Goal: Task Accomplishment & Management: Manage account settings

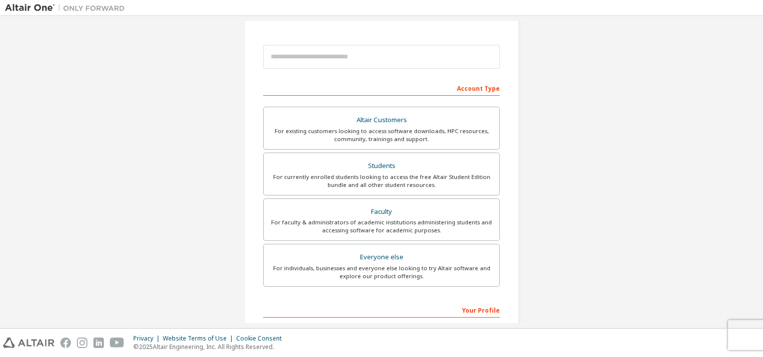
scroll to position [150, 0]
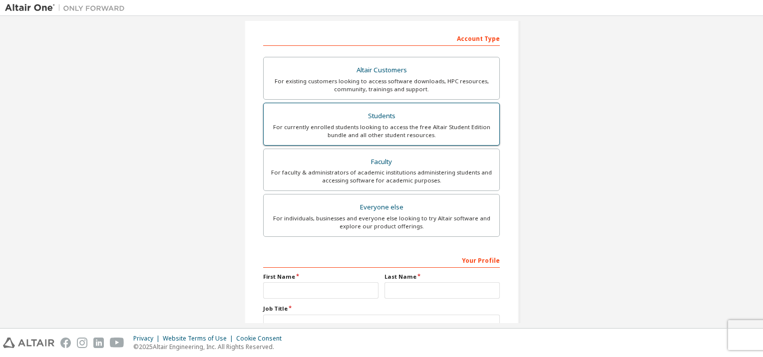
click at [395, 123] on div "For currently enrolled students looking to access the free Altair Student Editi…" at bounding box center [382, 131] width 224 height 16
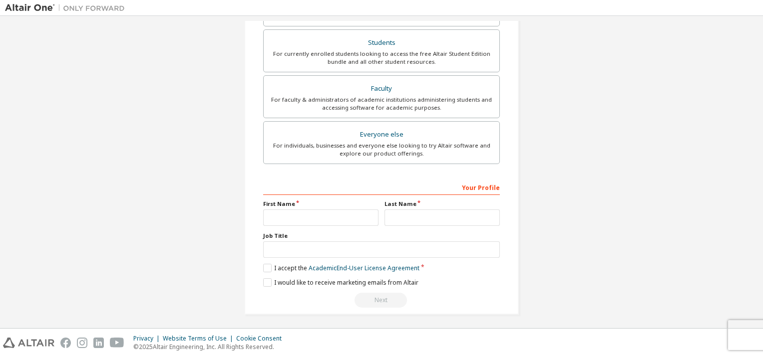
scroll to position [250, 0]
click at [304, 210] on input "text" at bounding box center [320, 217] width 115 height 16
type input "*****"
type input "**********"
type input "******"
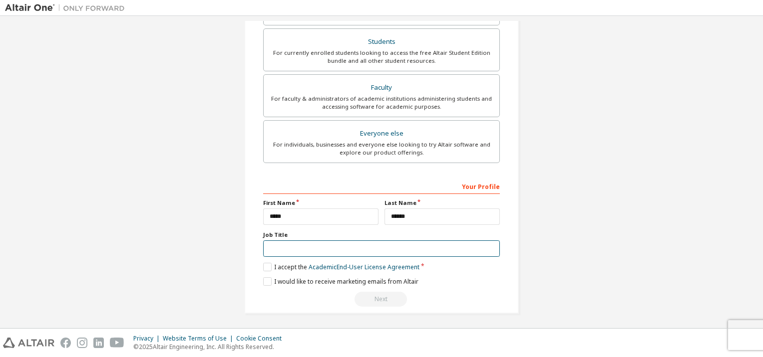
click at [304, 248] on input "text" at bounding box center [381, 249] width 237 height 16
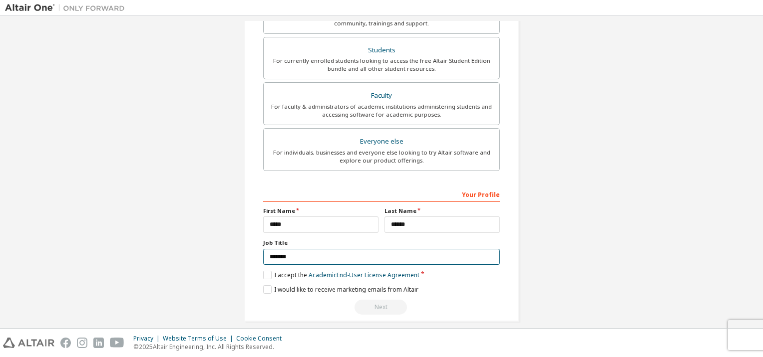
scroll to position [258, 0]
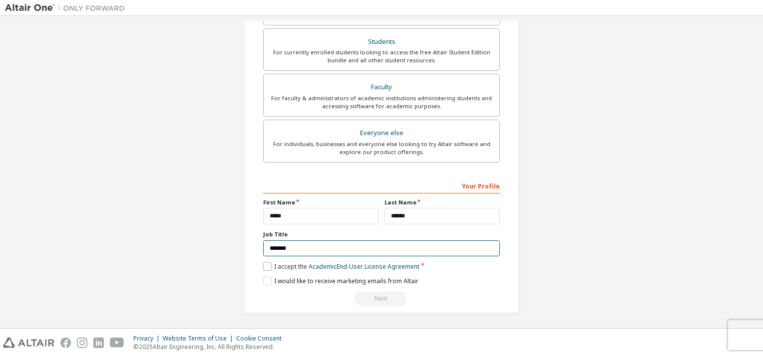
type input "*******"
click at [267, 266] on label "I accept the Academic End-User License Agreement" at bounding box center [341, 267] width 156 height 8
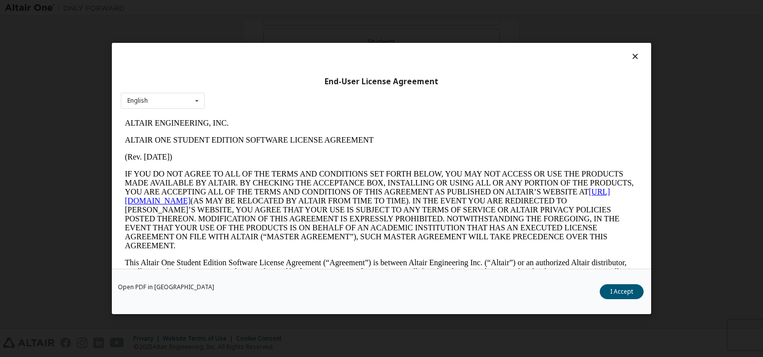
scroll to position [0, 0]
click at [625, 295] on button "I Accept" at bounding box center [621, 291] width 44 height 15
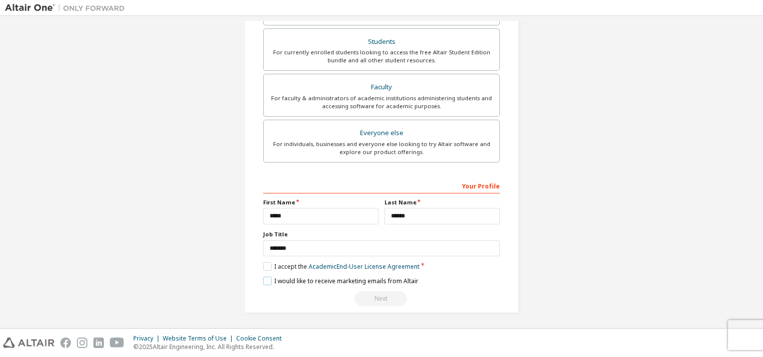
click at [267, 277] on label "I would like to receive marketing emails from Altair" at bounding box center [340, 281] width 155 height 8
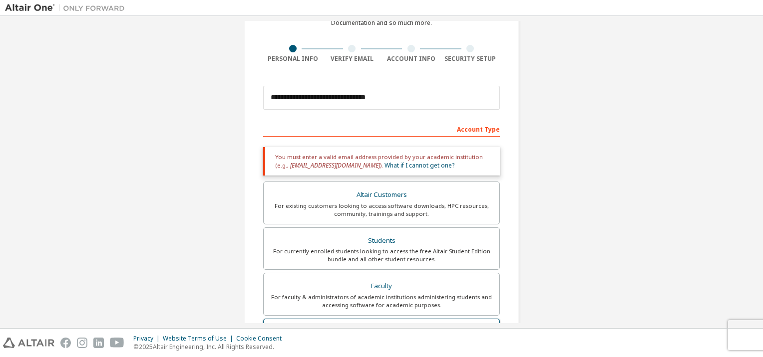
scroll to position [9, 0]
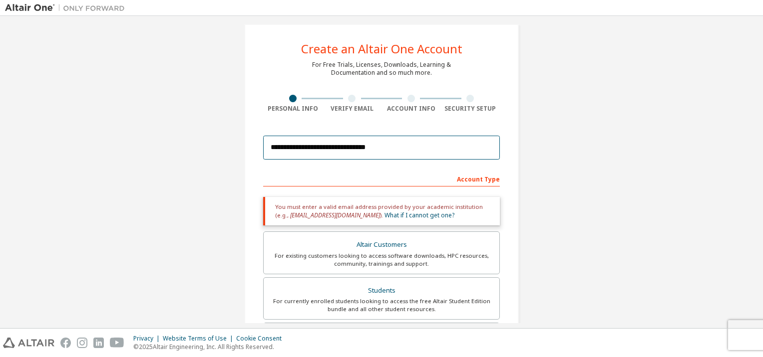
click at [401, 151] on input "**********" at bounding box center [381, 148] width 237 height 24
drag, startPoint x: 415, startPoint y: 156, endPoint x: 240, endPoint y: 150, distance: 174.8
click at [240, 150] on div "**********" at bounding box center [381, 293] width 298 height 562
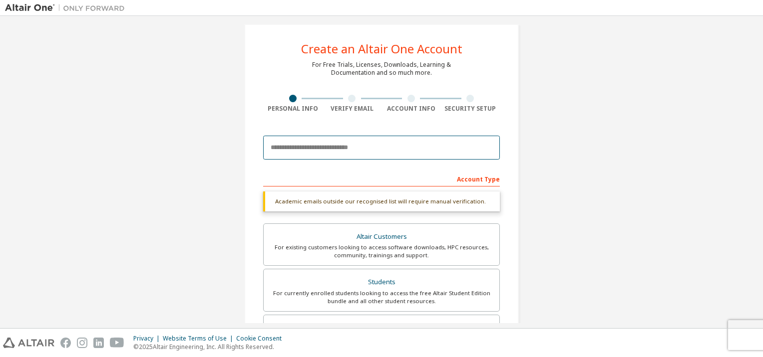
click at [277, 151] on input "email" at bounding box center [381, 148] width 237 height 24
click at [317, 151] on input "email" at bounding box center [381, 148] width 237 height 24
click at [325, 146] on input "email" at bounding box center [381, 148] width 237 height 24
type input "*"
click at [375, 141] on input "**********" at bounding box center [381, 148] width 237 height 24
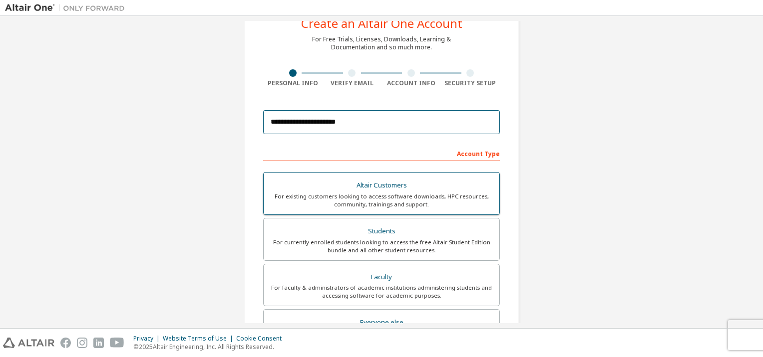
scroll to position [59, 0]
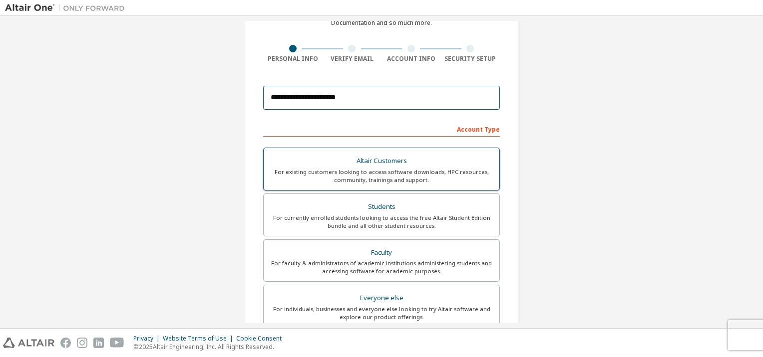
type input "**********"
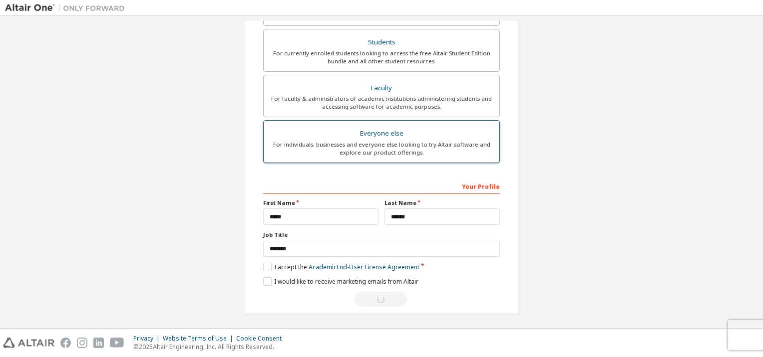
scroll to position [0, 0]
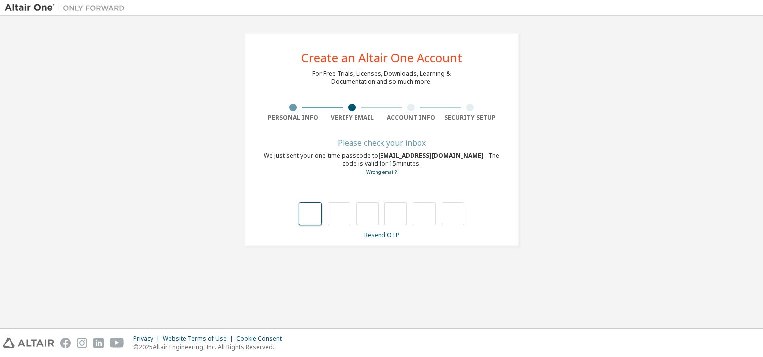
type input "*"
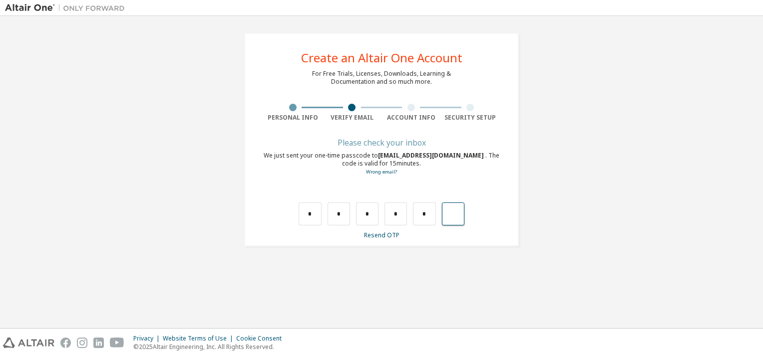
type input "*"
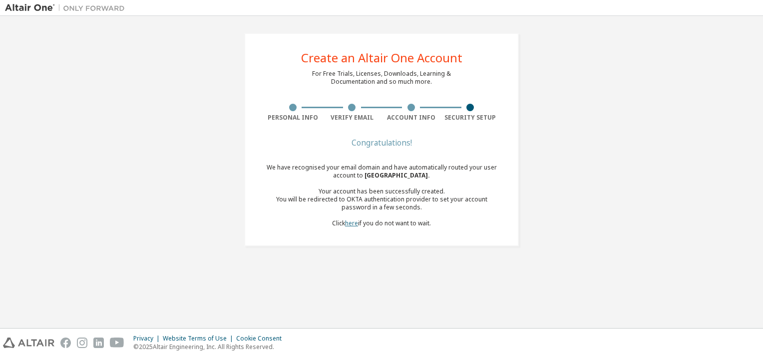
click at [354, 224] on link "here" at bounding box center [351, 223] width 13 height 8
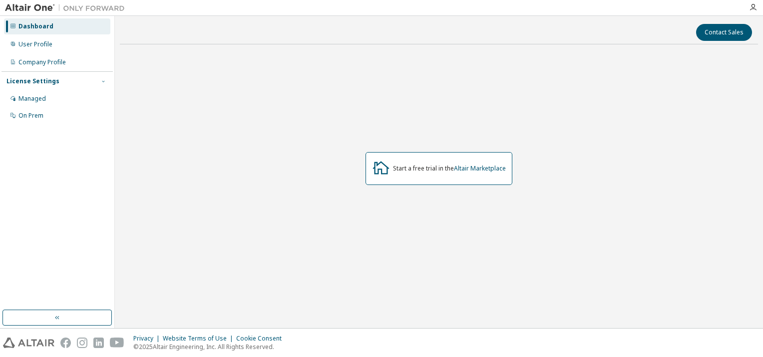
click at [102, 79] on icon "button" at bounding box center [103, 81] width 6 height 6
click at [101, 80] on icon "button" at bounding box center [103, 81] width 6 height 6
click at [56, 320] on icon "button" at bounding box center [57, 318] width 8 height 8
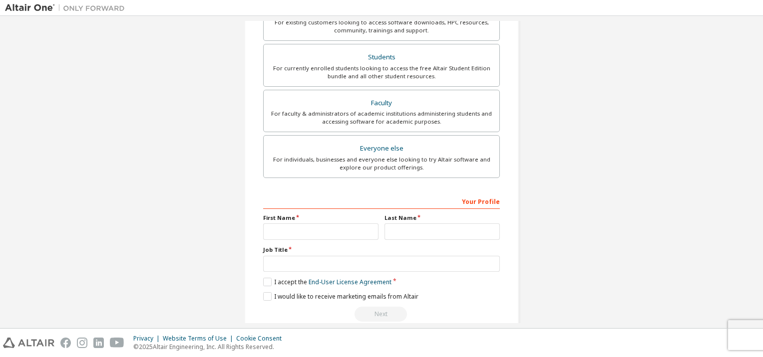
scroll to position [224, 0]
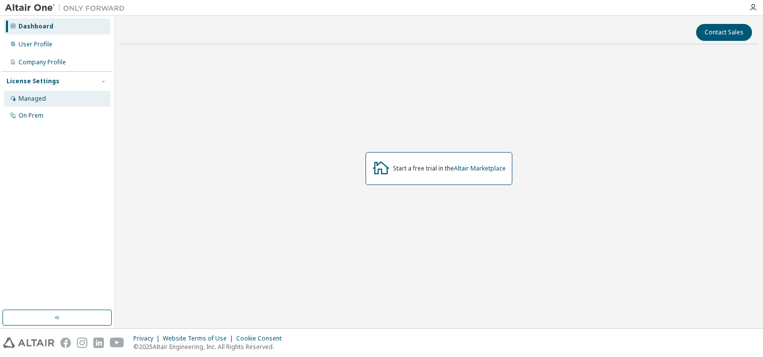
click at [63, 102] on div "Managed" at bounding box center [57, 99] width 106 height 16
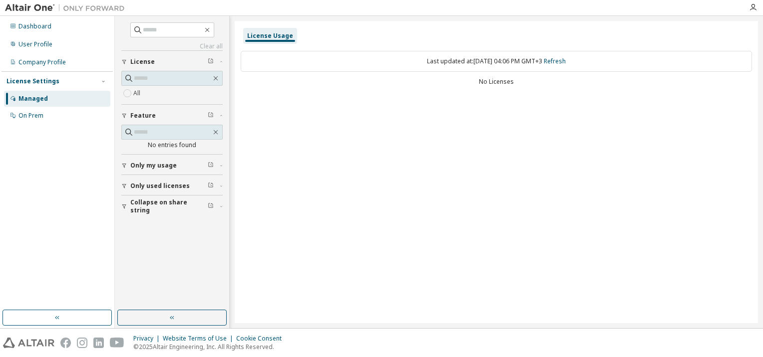
click at [268, 36] on div "License Usage" at bounding box center [270, 36] width 46 height 8
click at [382, 61] on div "Last updated at: Sun 2025-09-14 04:06 PM GMT+3 Refresh" at bounding box center [496, 61] width 511 height 21
click at [211, 28] on icon "button" at bounding box center [207, 30] width 8 height 8
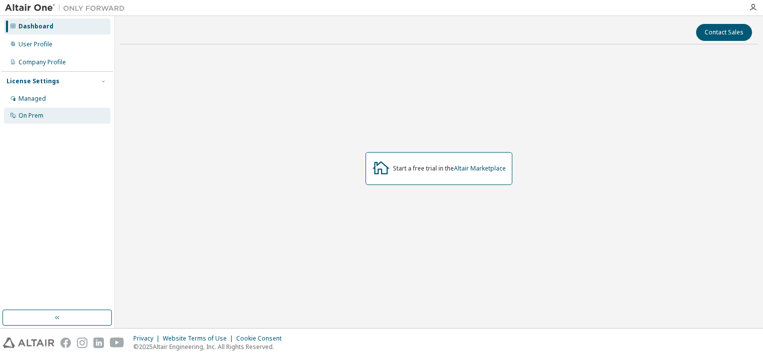
click at [40, 117] on div "On Prem" at bounding box center [30, 116] width 25 height 8
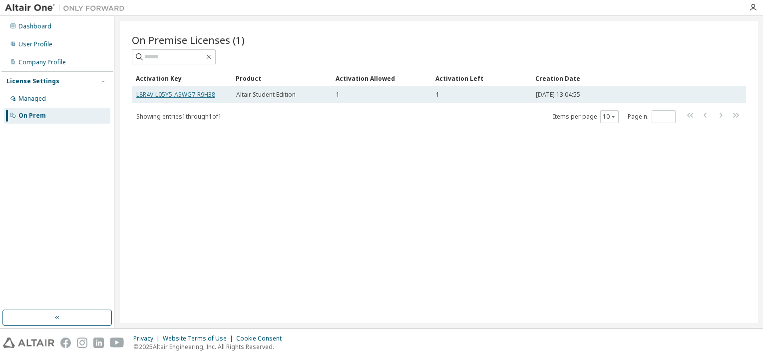
click at [192, 94] on link "L8R4V-L05Y5-ASWG7-R9H38" at bounding box center [175, 94] width 79 height 8
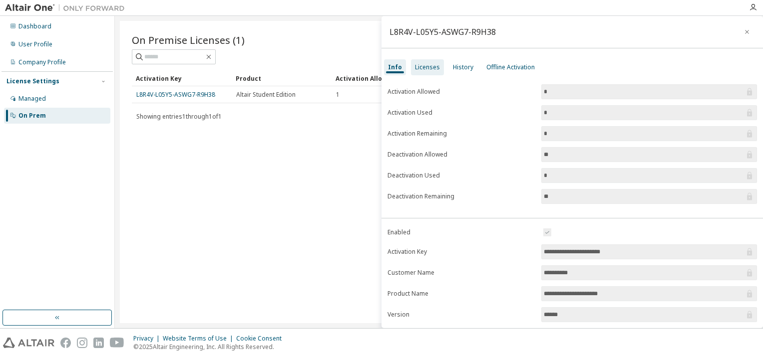
click at [433, 69] on div "Licenses" at bounding box center [427, 67] width 25 height 8
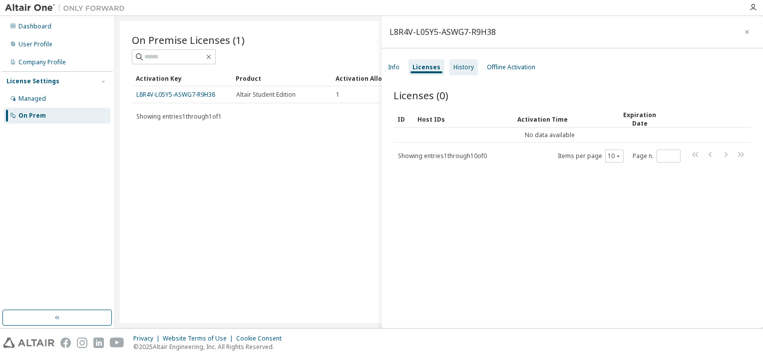
click at [465, 64] on div "History" at bounding box center [463, 67] width 20 height 8
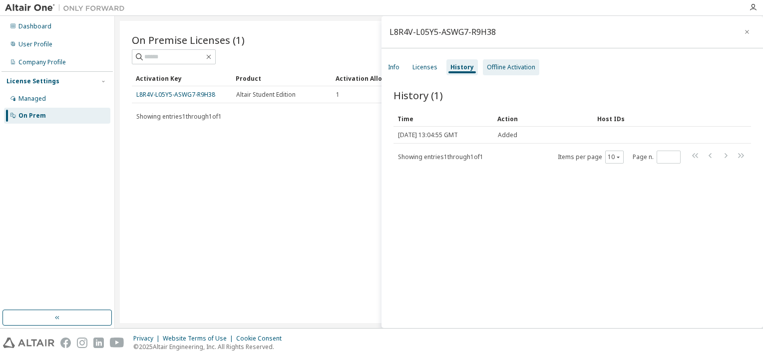
click at [504, 60] on div "Offline Activation" at bounding box center [511, 67] width 56 height 16
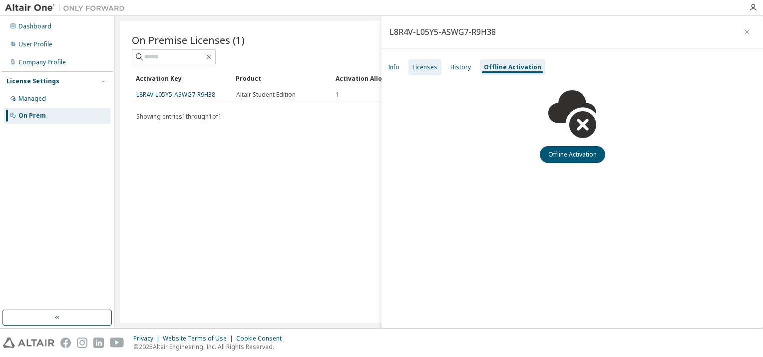
click at [420, 69] on div "Licenses" at bounding box center [424, 67] width 25 height 8
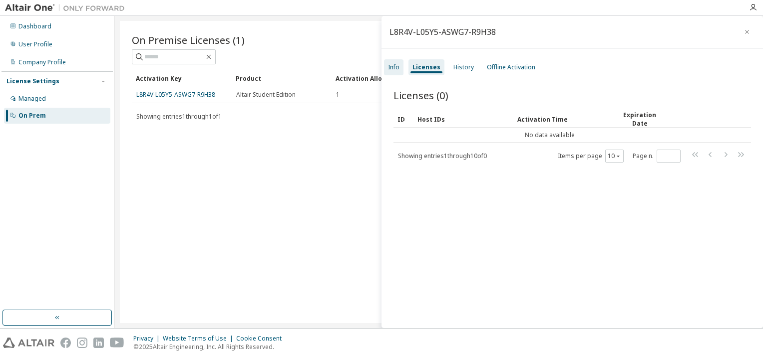
click at [398, 70] on div "Info" at bounding box center [393, 67] width 11 height 8
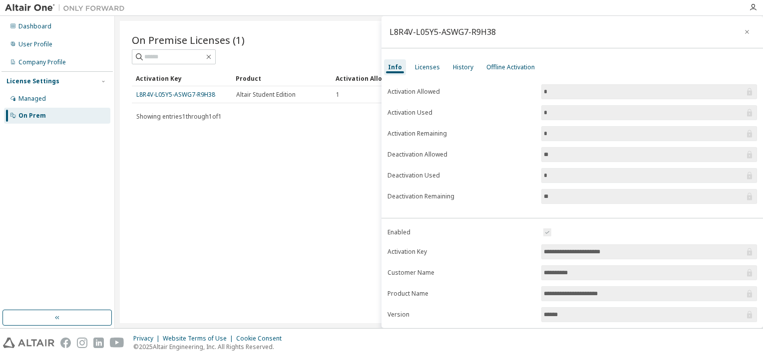
click at [310, 158] on div "On Premise Licenses (1) Clear Load Save Save As Field Operator Value Select fil…" at bounding box center [439, 172] width 638 height 302
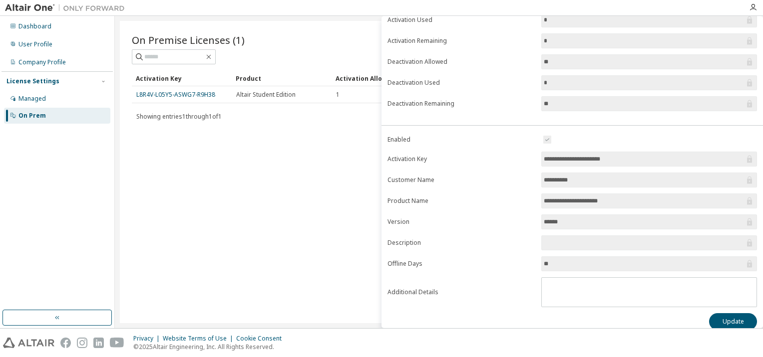
scroll to position [100, 0]
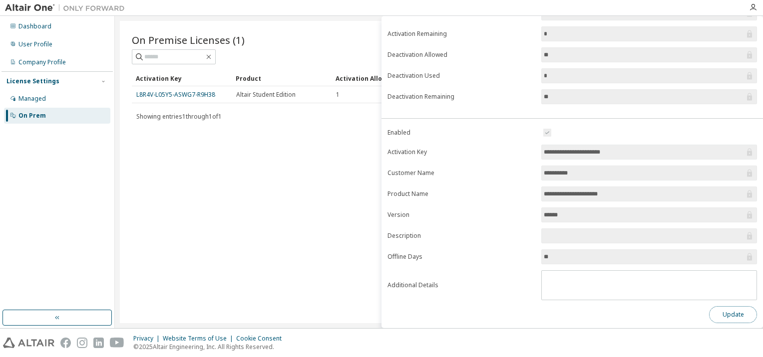
click at [713, 309] on button "Update" at bounding box center [733, 314] width 48 height 17
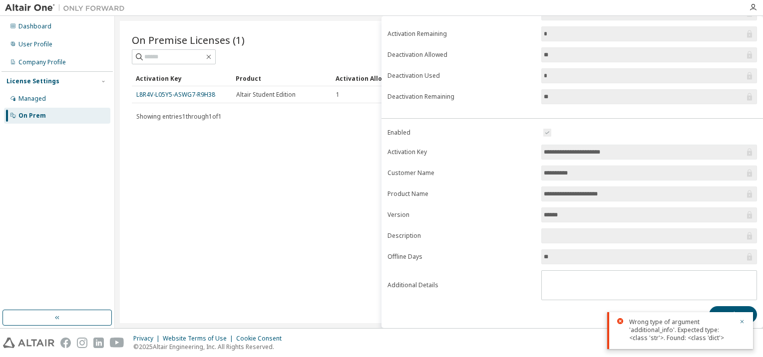
scroll to position [0, 0]
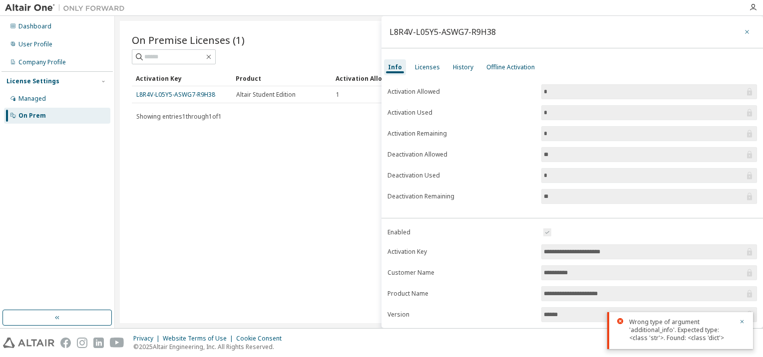
click at [743, 34] on icon "button" at bounding box center [746, 32] width 7 height 8
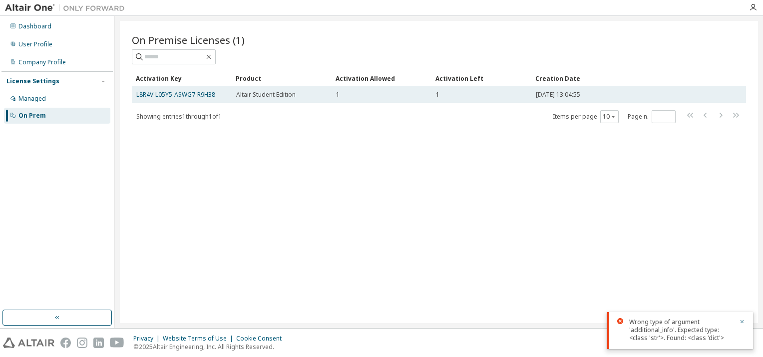
click at [353, 87] on td "1" at bounding box center [381, 94] width 100 height 17
click at [294, 89] on td "Altair Student Edition" at bounding box center [282, 94] width 100 height 17
click at [200, 95] on link "L8R4V-L05Y5-ASWG7-R9H38" at bounding box center [175, 94] width 79 height 8
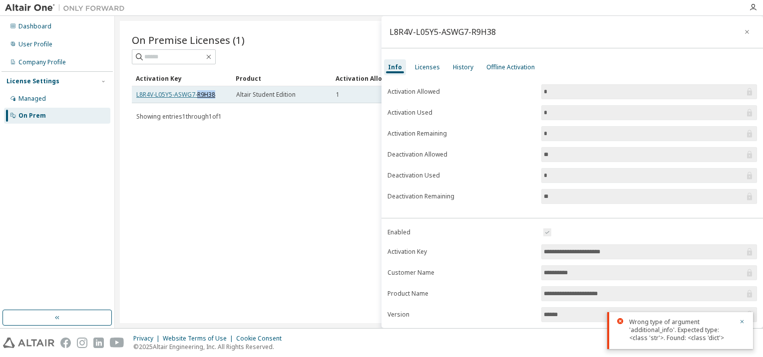
click at [200, 95] on link "L8R4V-L05Y5-ASWG7-R9H38" at bounding box center [175, 94] width 79 height 8
drag, startPoint x: 200, startPoint y: 95, endPoint x: 238, endPoint y: 134, distance: 54.0
click at [238, 134] on div "On Premise Licenses (1) Clear Load Save Save As Field Operator Value Select fil…" at bounding box center [439, 172] width 638 height 302
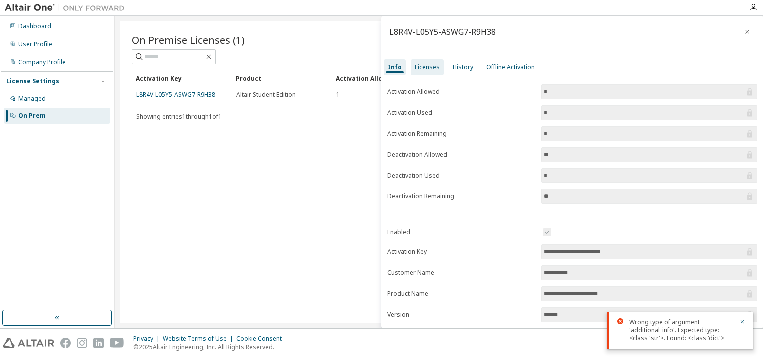
click at [429, 67] on div "Licenses" at bounding box center [427, 67] width 25 height 8
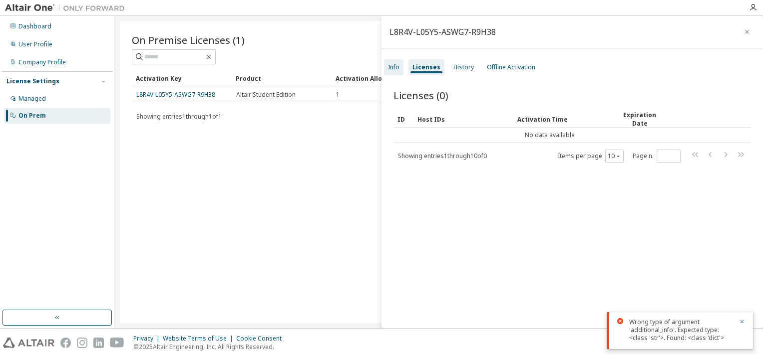
click at [393, 67] on div "Info" at bounding box center [393, 67] width 11 height 8
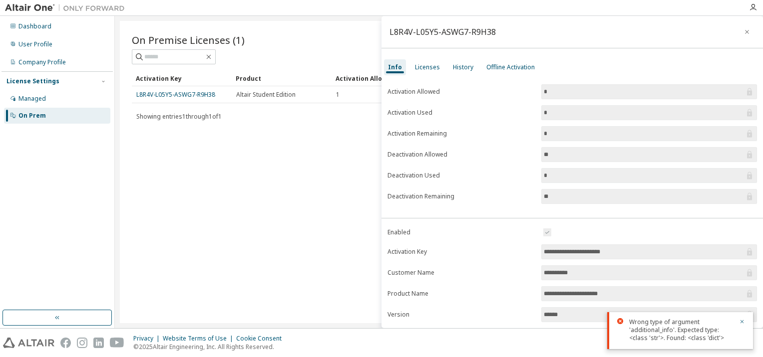
click at [272, 154] on div "On Premise Licenses (1) Clear Load Save Save As Field Operator Value Select fil…" at bounding box center [439, 172] width 638 height 302
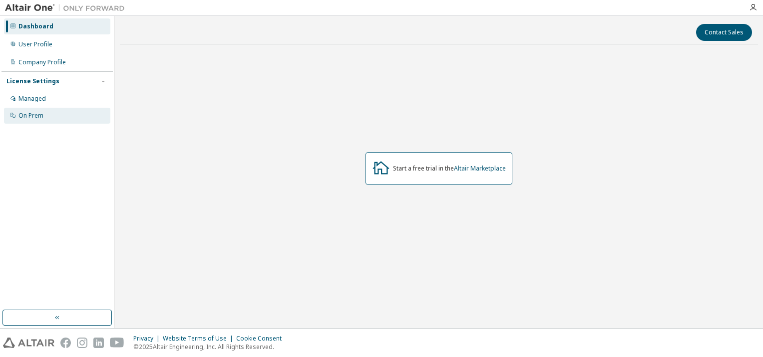
click at [32, 116] on div "On Prem" at bounding box center [30, 116] width 25 height 8
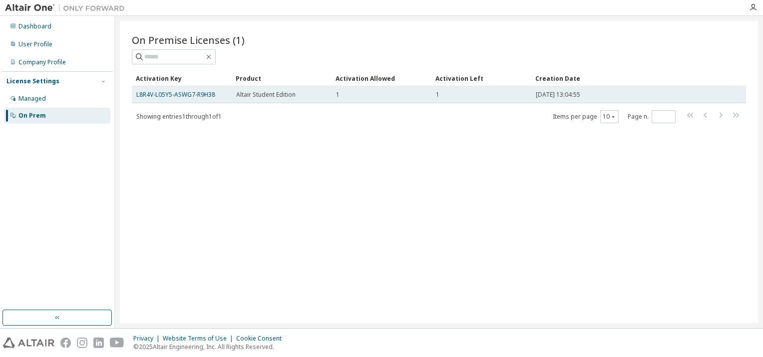
click at [454, 96] on div "1" at bounding box center [481, 95] width 91 height 8
click at [356, 92] on div "1" at bounding box center [381, 95] width 91 height 8
click at [266, 97] on span "Altair Student Edition" at bounding box center [265, 95] width 59 height 8
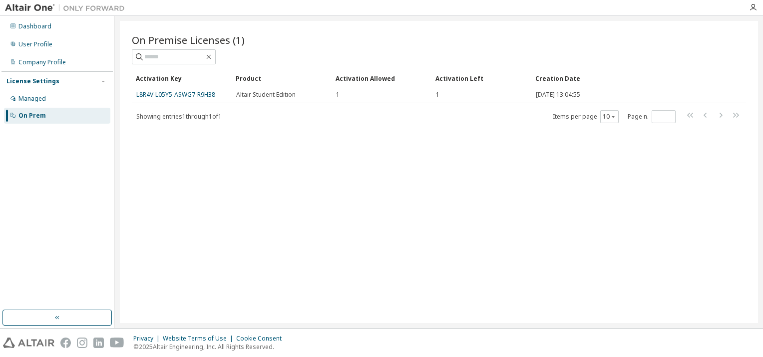
drag, startPoint x: 266, startPoint y: 97, endPoint x: 269, endPoint y: 138, distance: 41.0
click at [269, 138] on div "On Premise Licenses (1) Clear Load Save Save As Field Operator Value Select fil…" at bounding box center [439, 172] width 638 height 302
click at [80, 101] on div "Managed" at bounding box center [57, 99] width 106 height 16
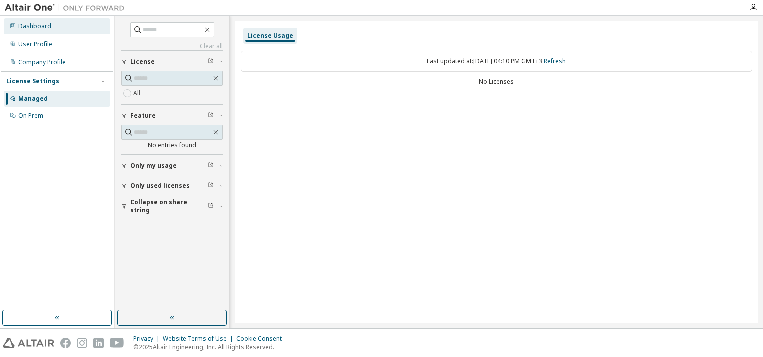
click at [33, 24] on div "Dashboard" at bounding box center [34, 26] width 33 height 8
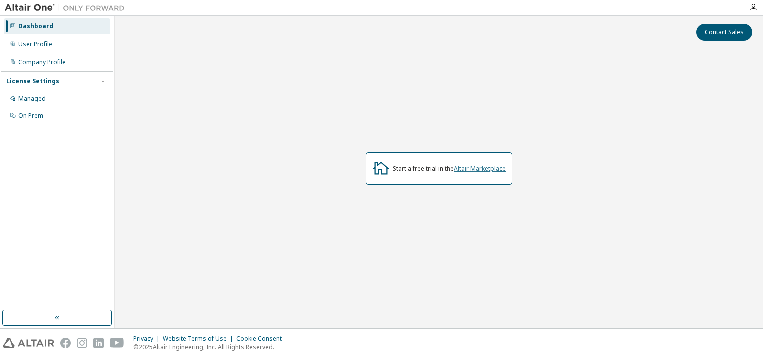
click at [485, 166] on link "Altair Marketplace" at bounding box center [480, 168] width 52 height 8
